Goal: Task Accomplishment & Management: Use online tool/utility

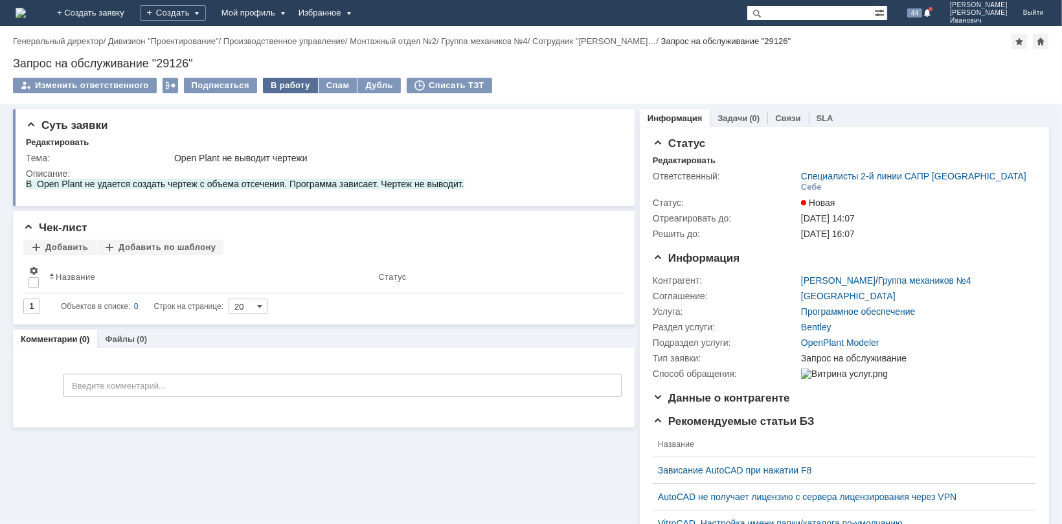
click at [283, 86] on div "В работу" at bounding box center [290, 86] width 55 height 16
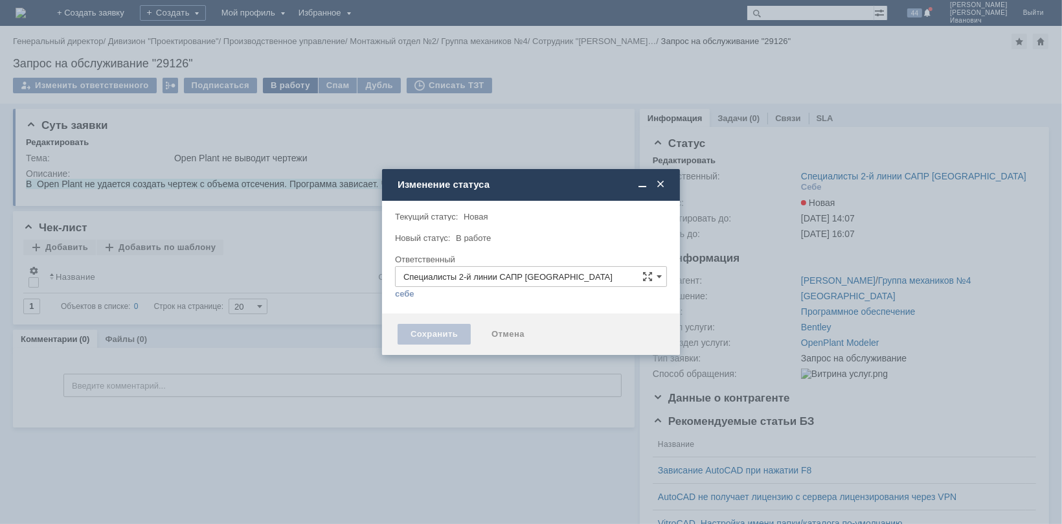
type input "[PERSON_NAME]"
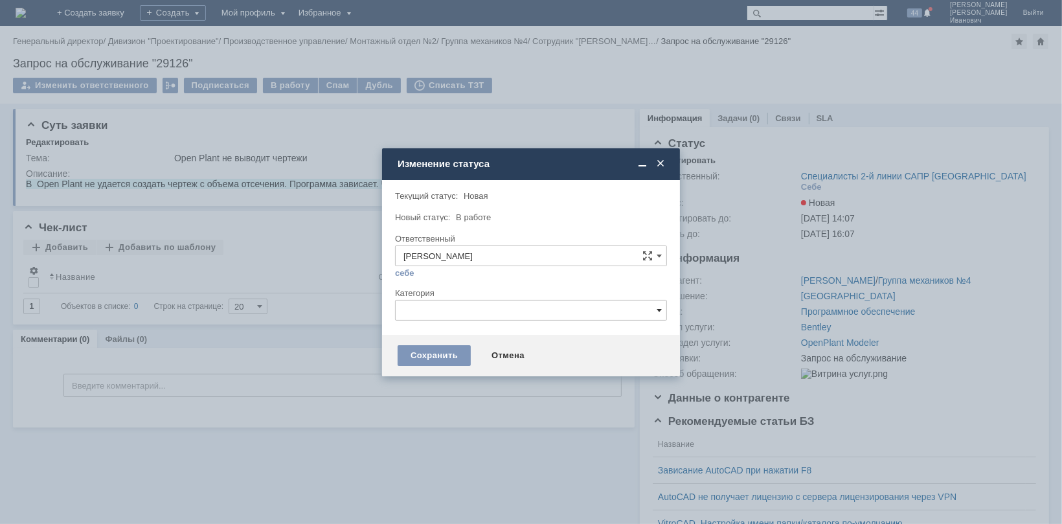
click at [657, 308] on span at bounding box center [659, 310] width 5 height 10
click at [429, 396] on span "Bentley" at bounding box center [531, 396] width 255 height 10
type input "Bentley"
click at [442, 358] on div "Сохранить" at bounding box center [434, 355] width 73 height 21
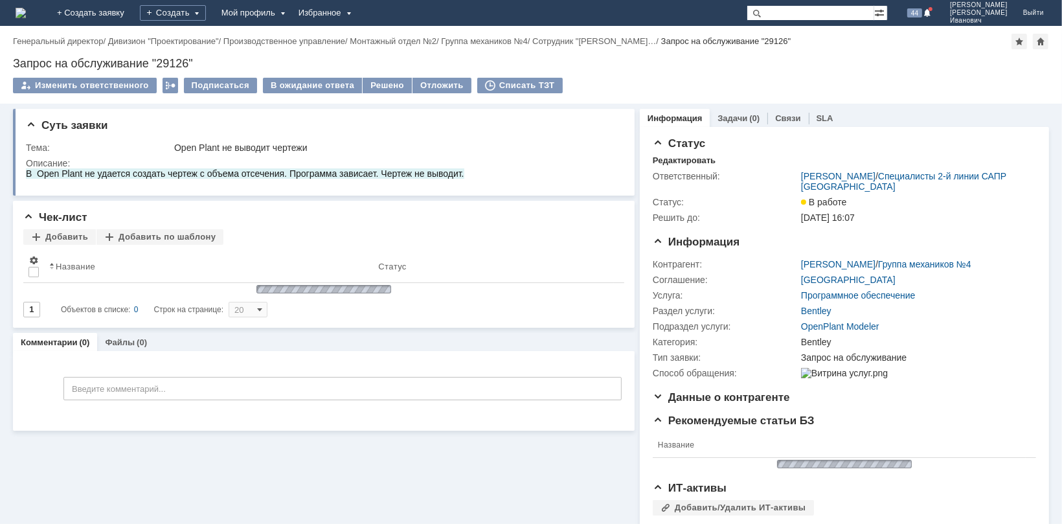
scroll to position [0, 0]
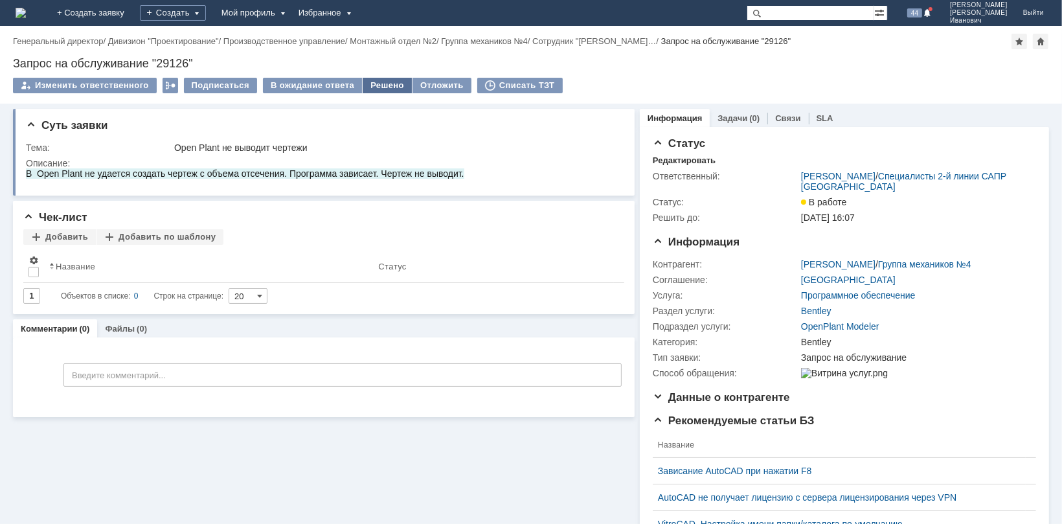
click at [388, 82] on div "Решено" at bounding box center [387, 86] width 49 height 16
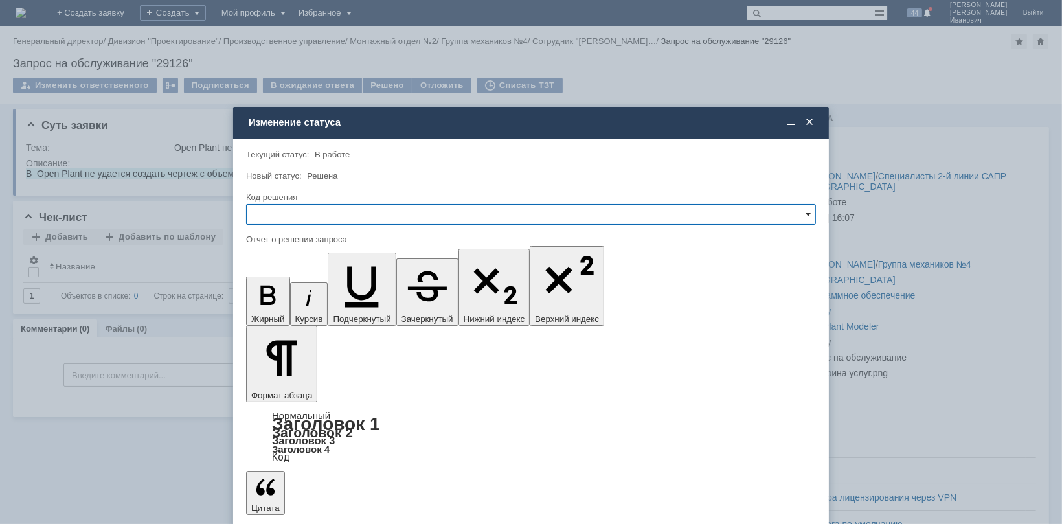
click at [808, 211] on span at bounding box center [808, 214] width 5 height 10
click at [332, 308] on div "Решено" at bounding box center [531, 301] width 569 height 21
type input "Решено"
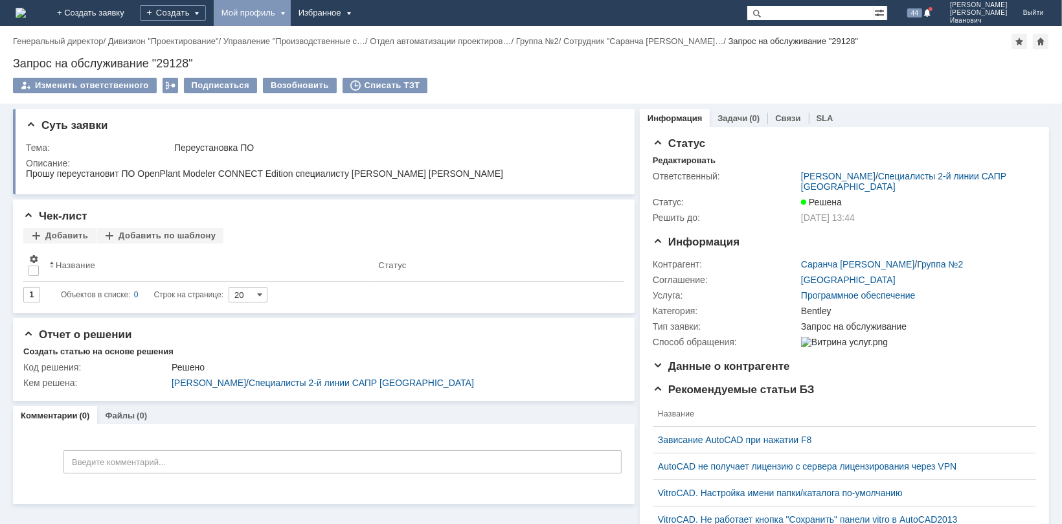
click at [291, 11] on div "Мой профиль" at bounding box center [252, 13] width 77 height 26
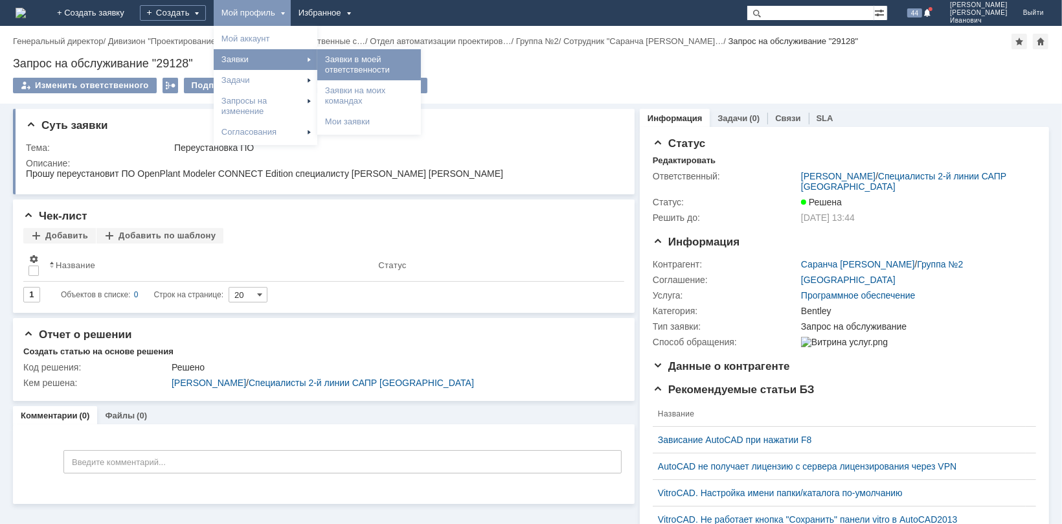
click at [418, 70] on link "Заявки в моей ответственности" at bounding box center [369, 65] width 98 height 26
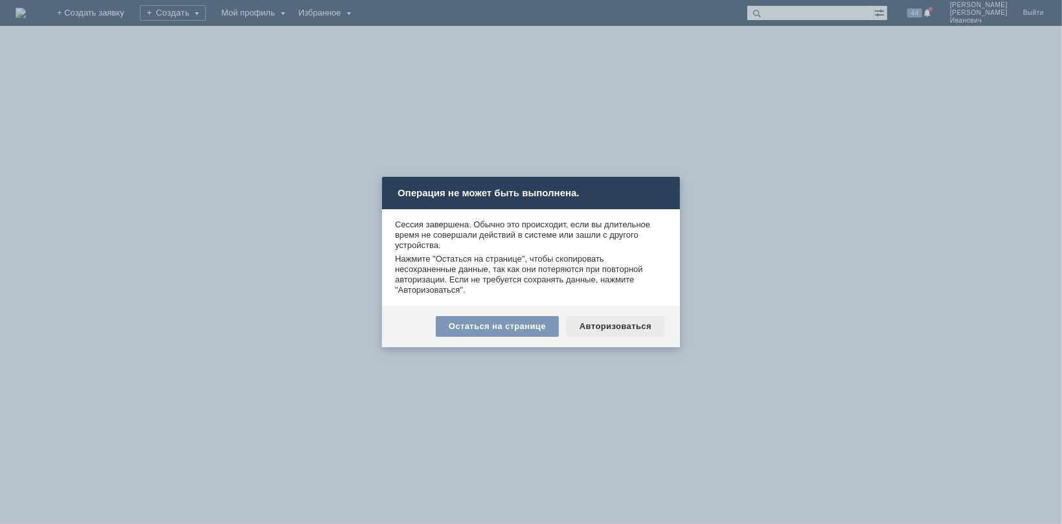
click at [604, 327] on div "Авторизоваться" at bounding box center [616, 326] width 98 height 21
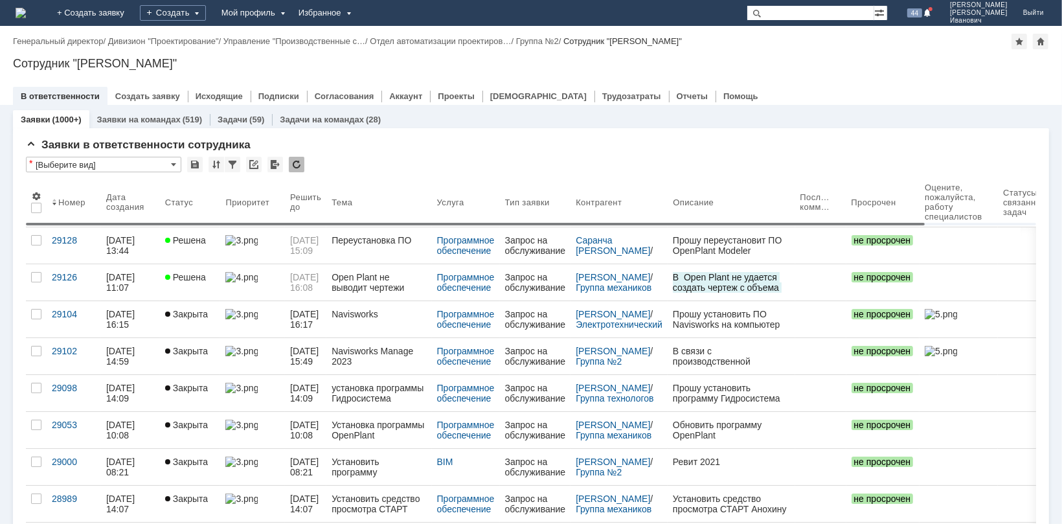
drag, startPoint x: 907, startPoint y: 226, endPoint x: 707, endPoint y: 249, distance: 201.4
click at [707, 249] on body "Идет загрузка, пожалуйста, подождите. На домашнюю + Создать заявку Создать Мой …" at bounding box center [531, 262] width 1062 height 524
